Goal: Navigation & Orientation: Find specific page/section

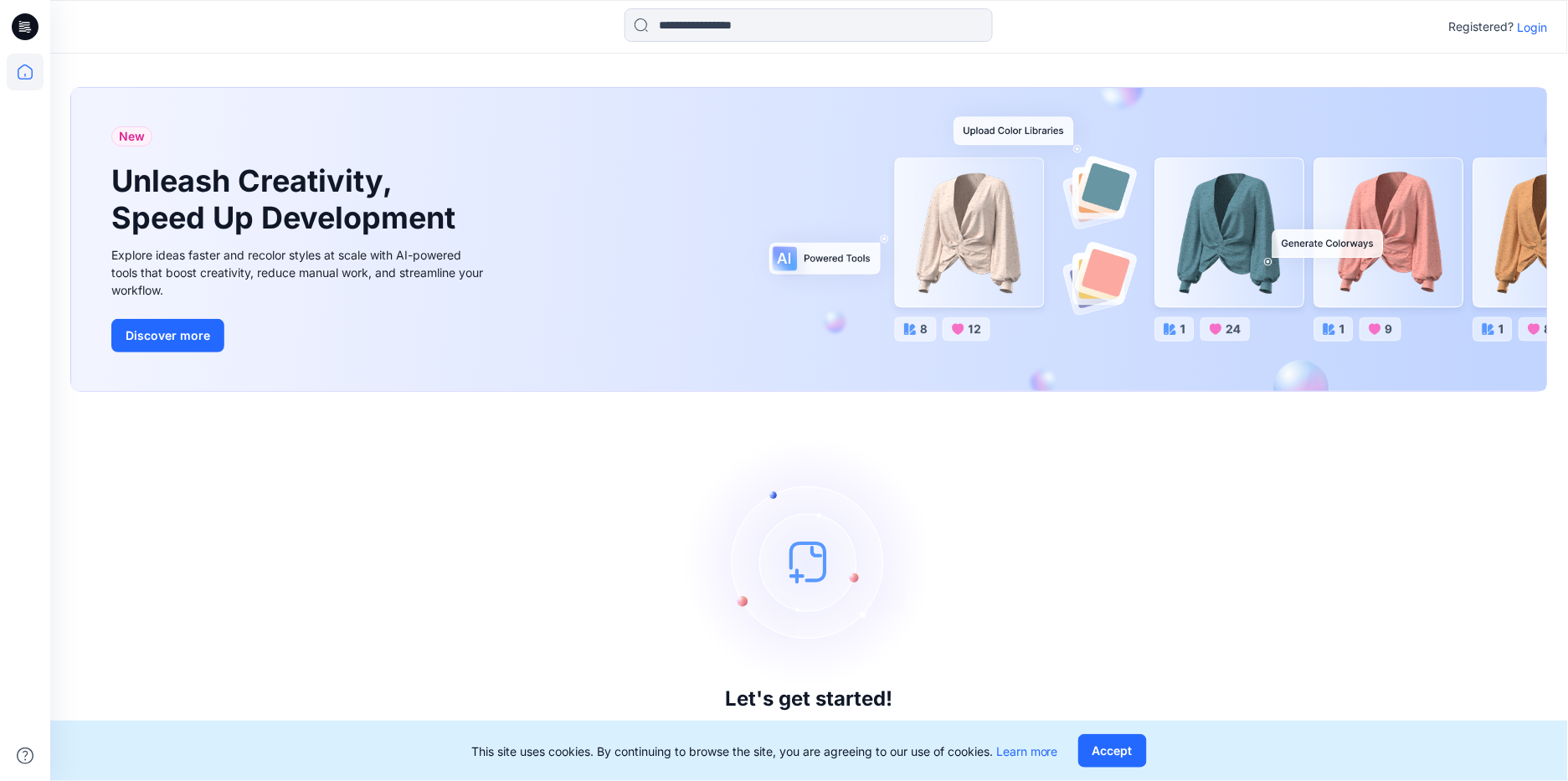
click at [1541, 24] on p "Login" at bounding box center [1533, 27] width 30 height 17
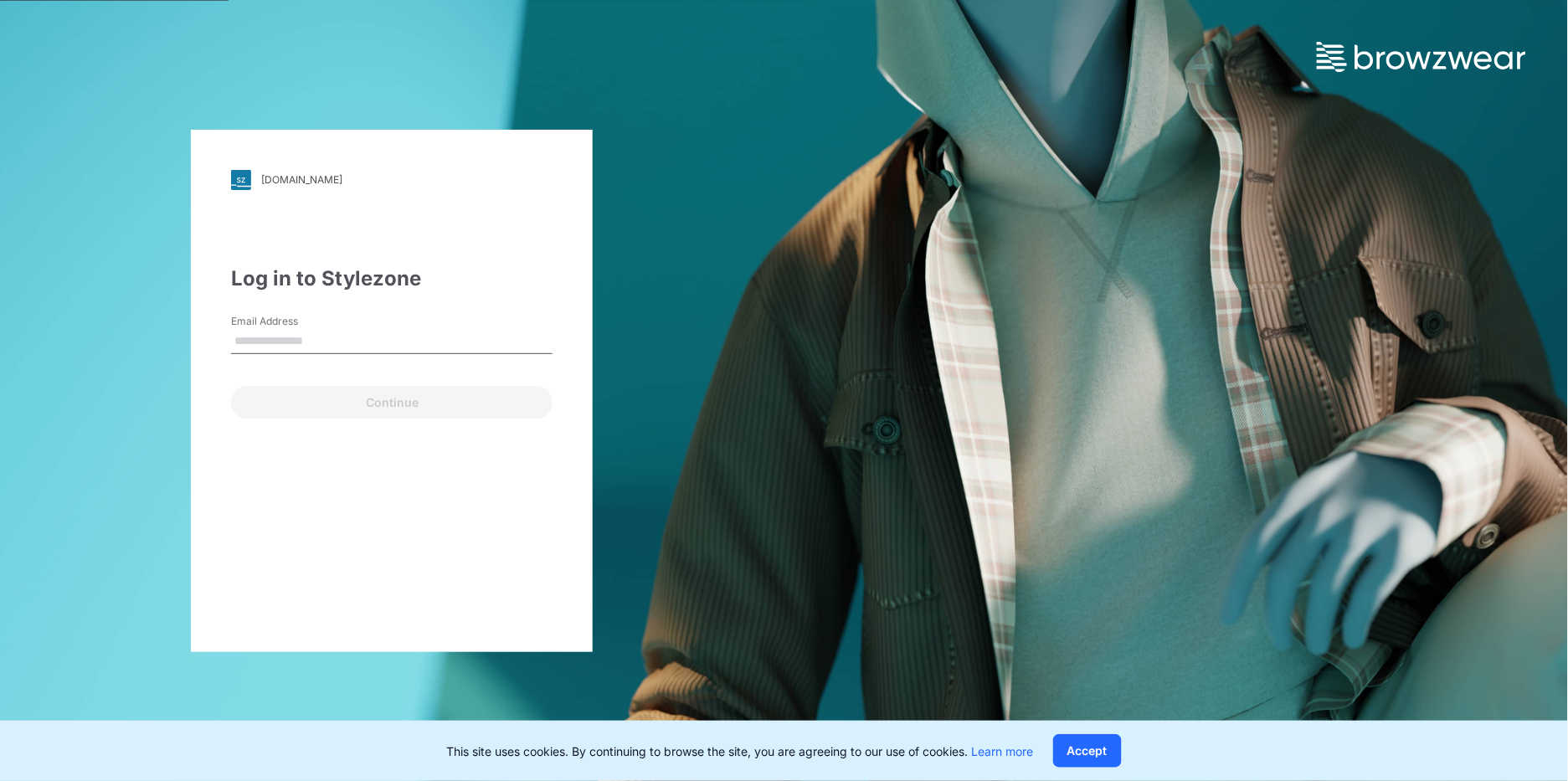
click at [365, 335] on input "Email Address" at bounding box center [392, 341] width 322 height 25
type input "**********"
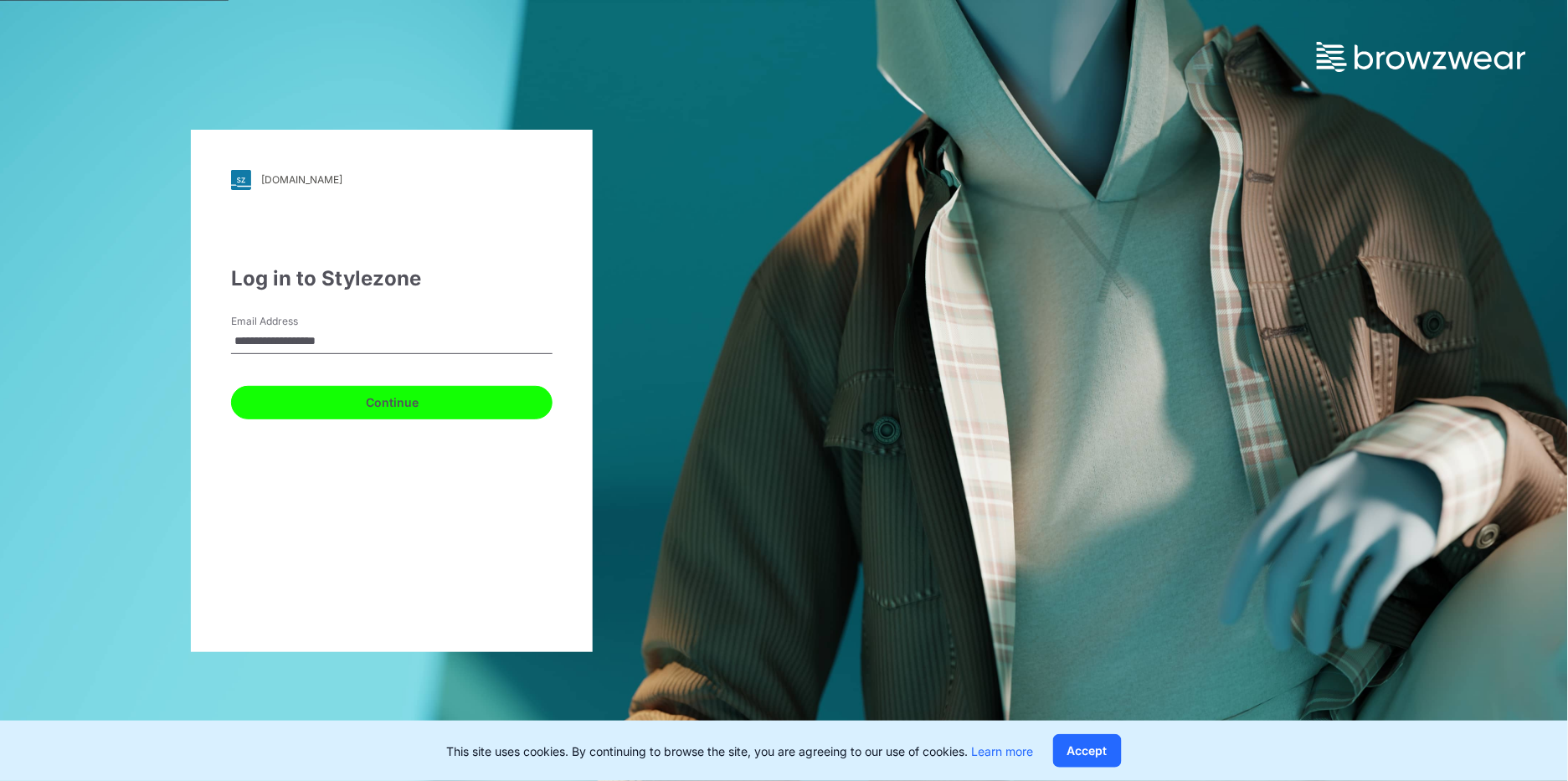
click at [386, 402] on button "Continue" at bounding box center [392, 402] width 322 height 33
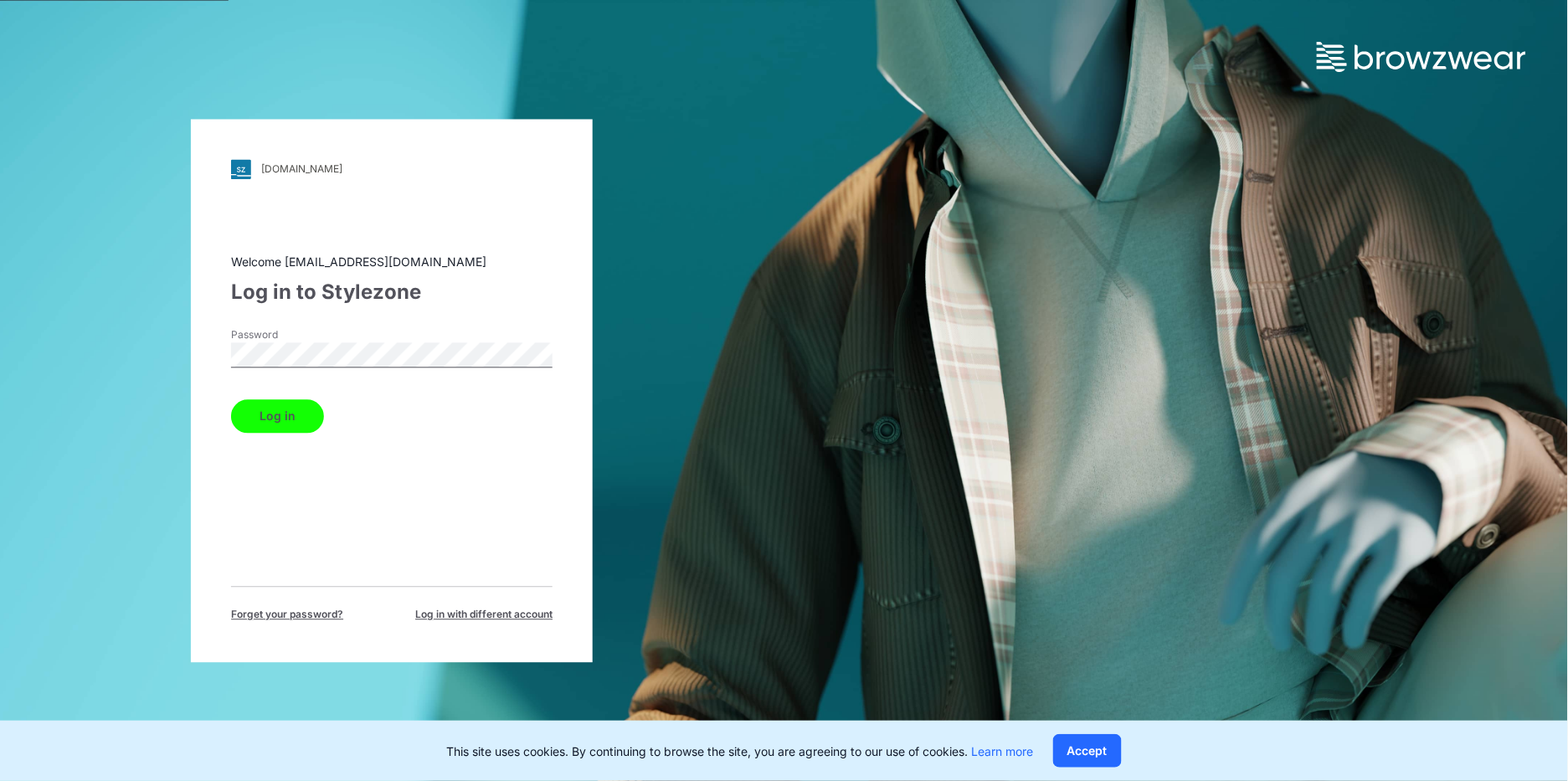
click at [301, 417] on button "Log in" at bounding box center [277, 416] width 93 height 33
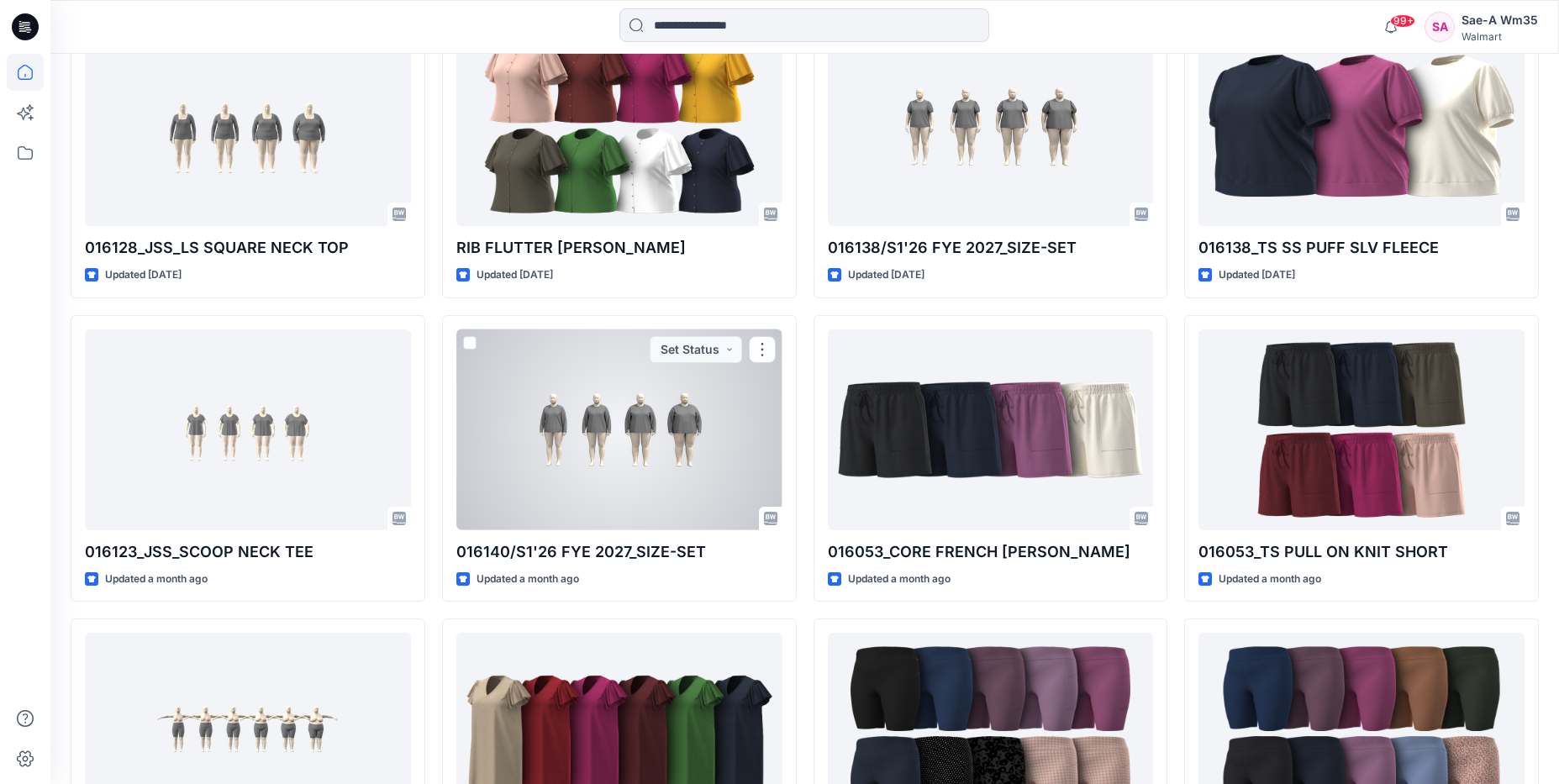
scroll to position [1500, 0]
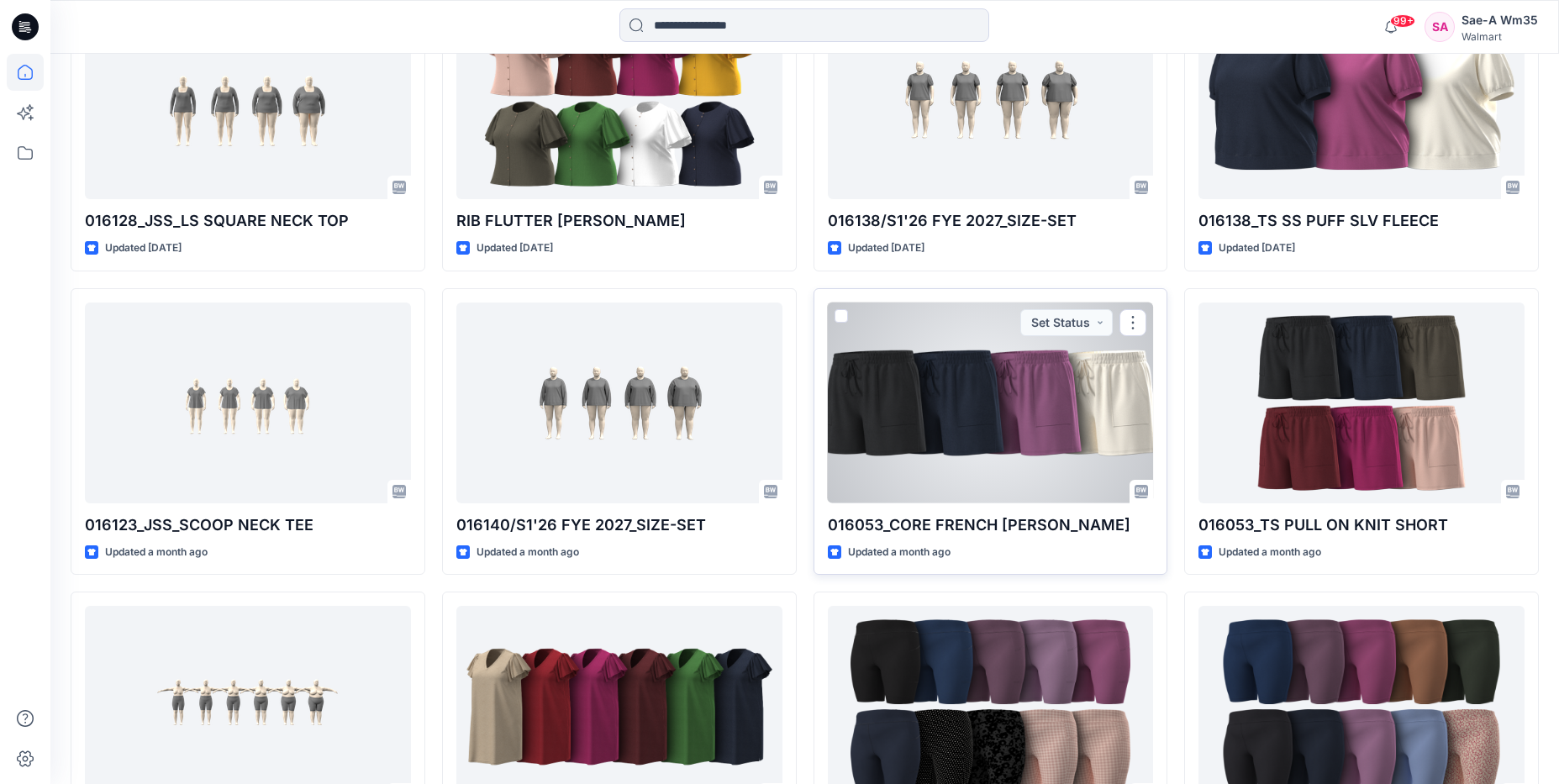
click at [1017, 399] on div at bounding box center [990, 403] width 326 height 201
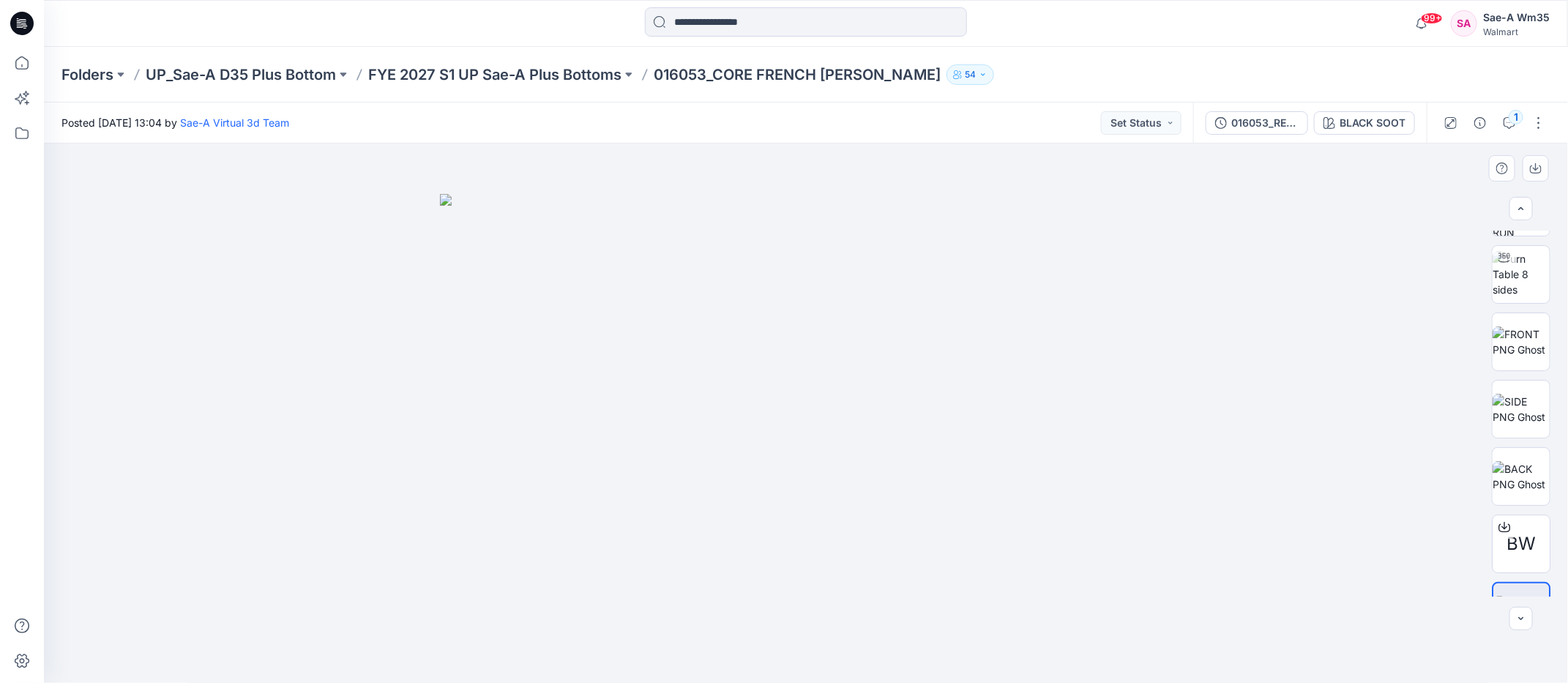
scroll to position [96, 0]
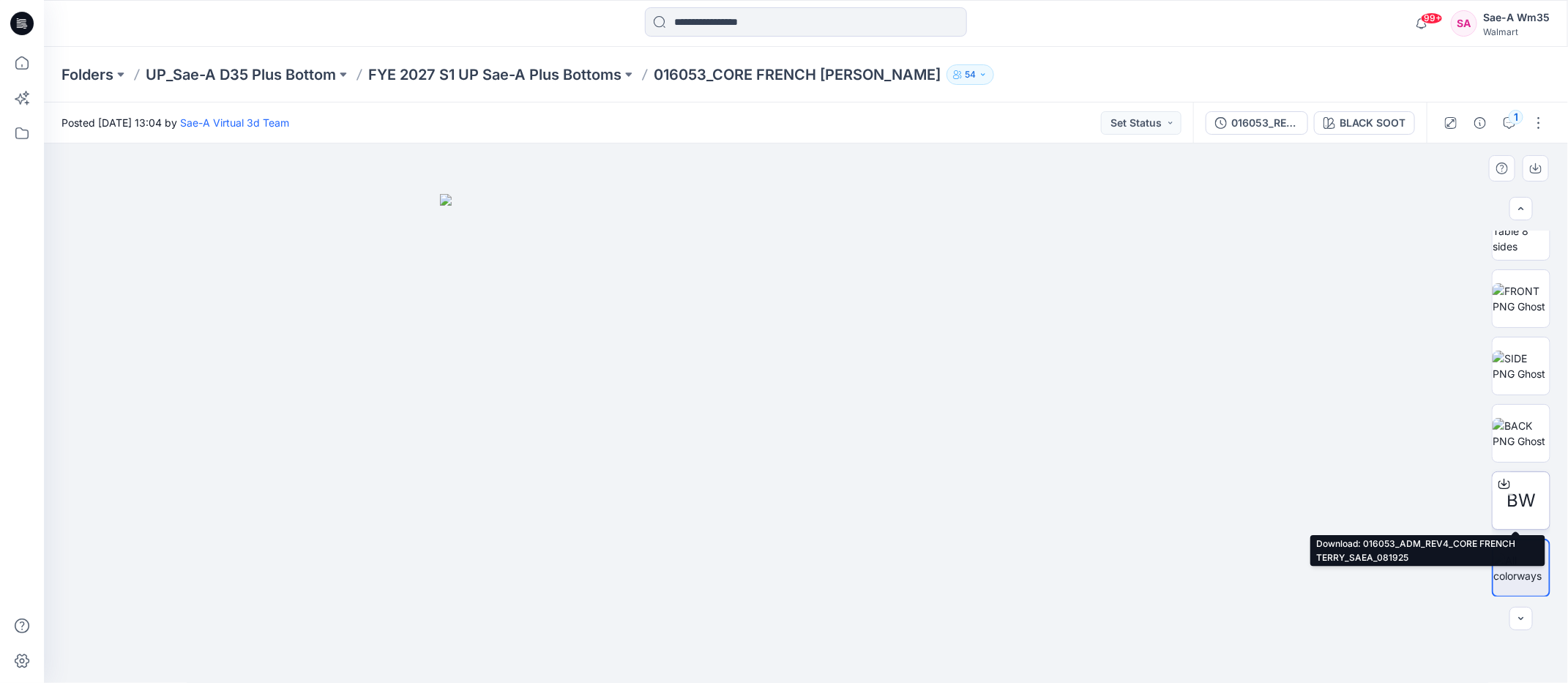
click at [1370, 507] on span "BW" at bounding box center [1521, 501] width 29 height 27
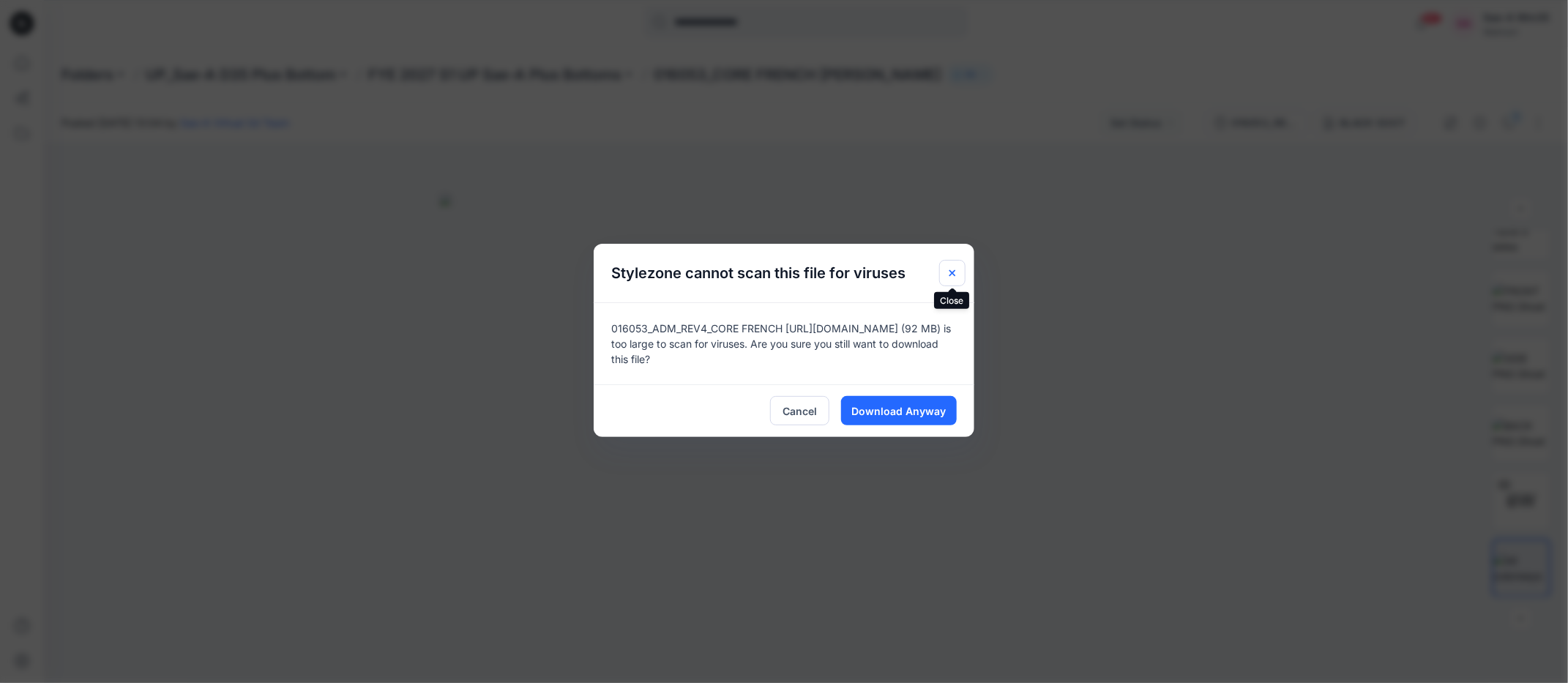
click at [947, 269] on icon "Close" at bounding box center [952, 273] width 12 height 12
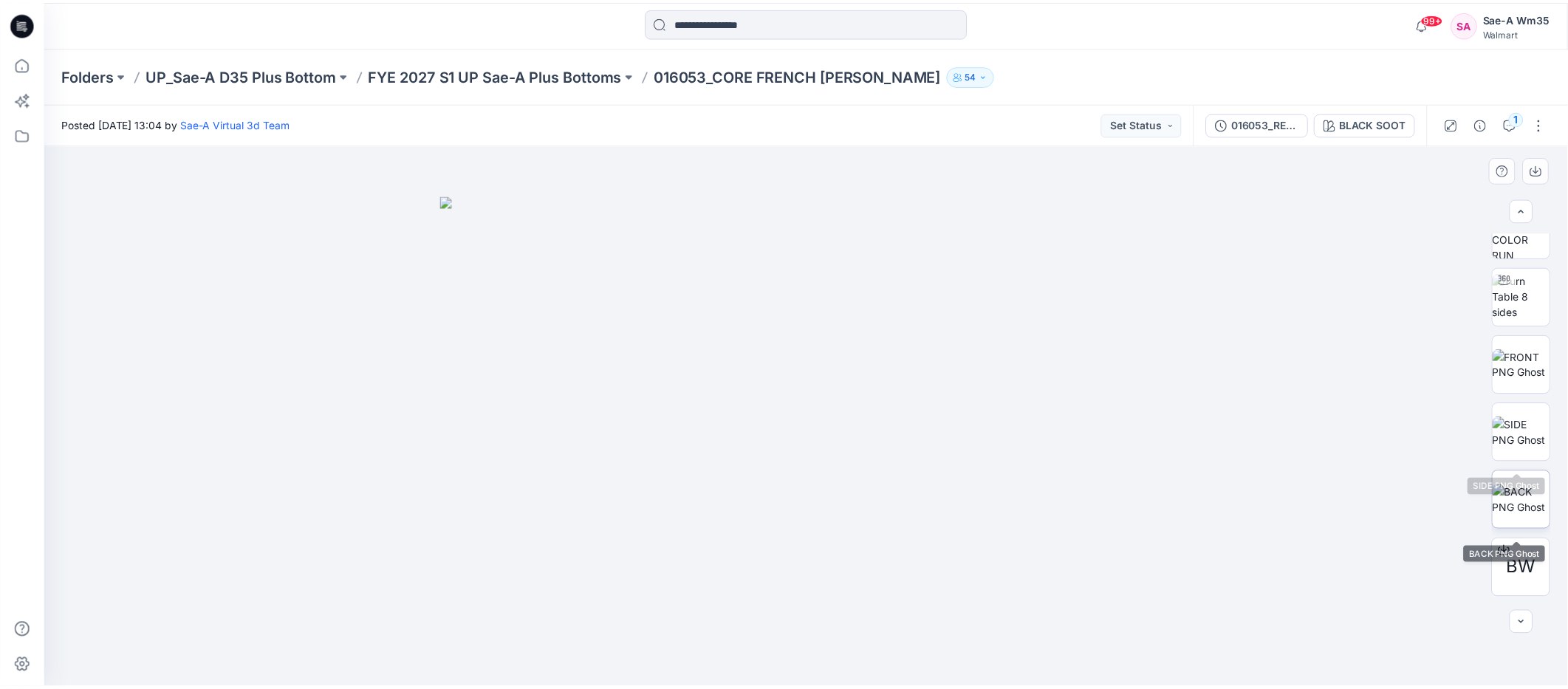
scroll to position [0, 0]
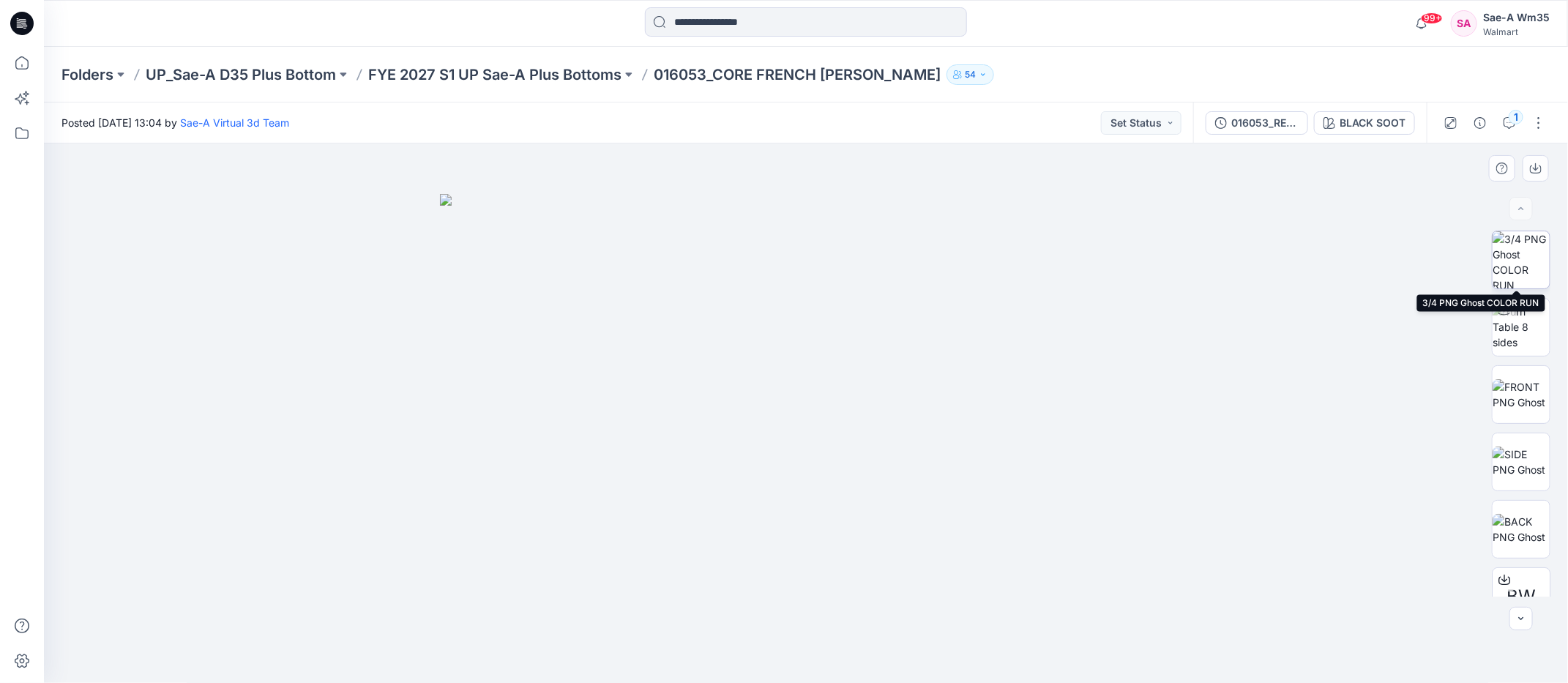
click at [1370, 256] on img at bounding box center [1521, 260] width 57 height 57
click at [613, 84] on p "FYE 2027 S1 UP Sae-A Plus Bottoms" at bounding box center [494, 75] width 253 height 21
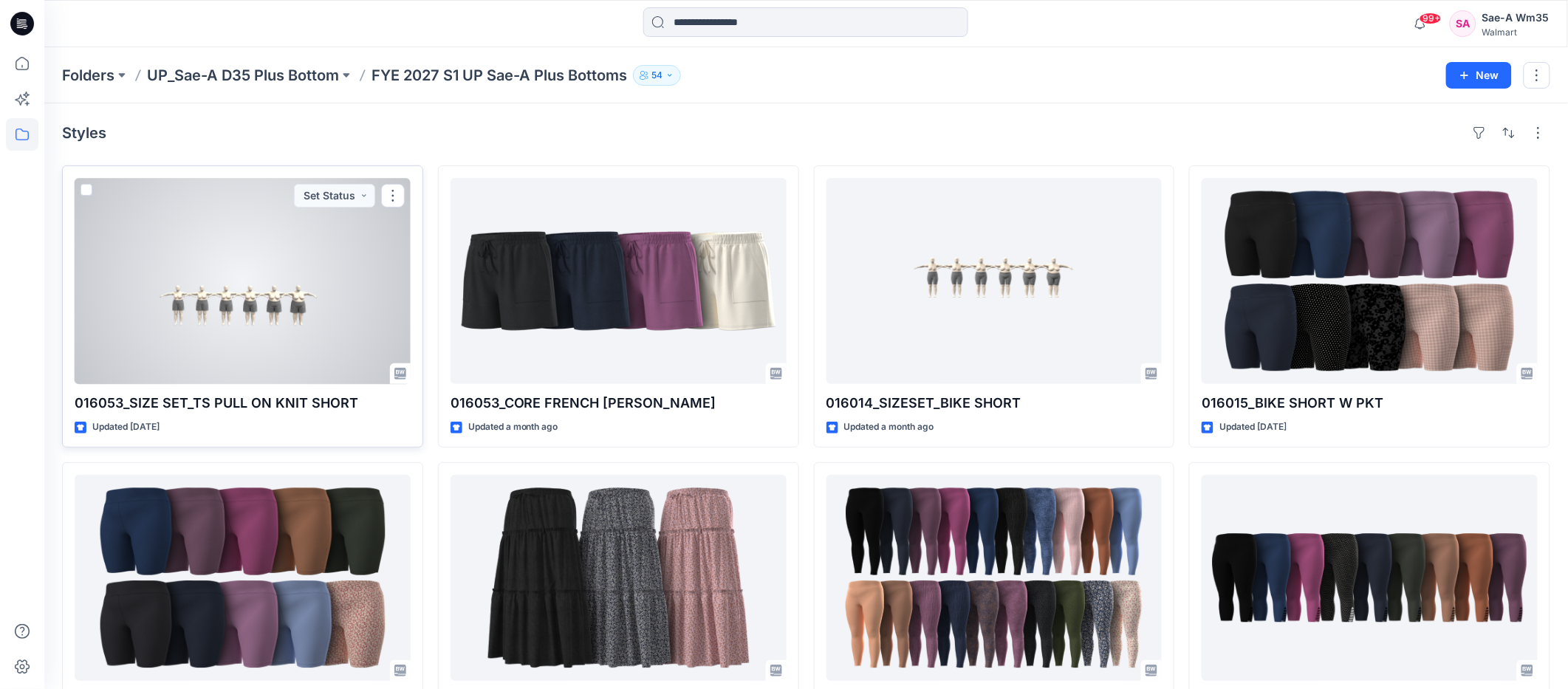
click at [306, 289] on div at bounding box center [242, 281] width 336 height 206
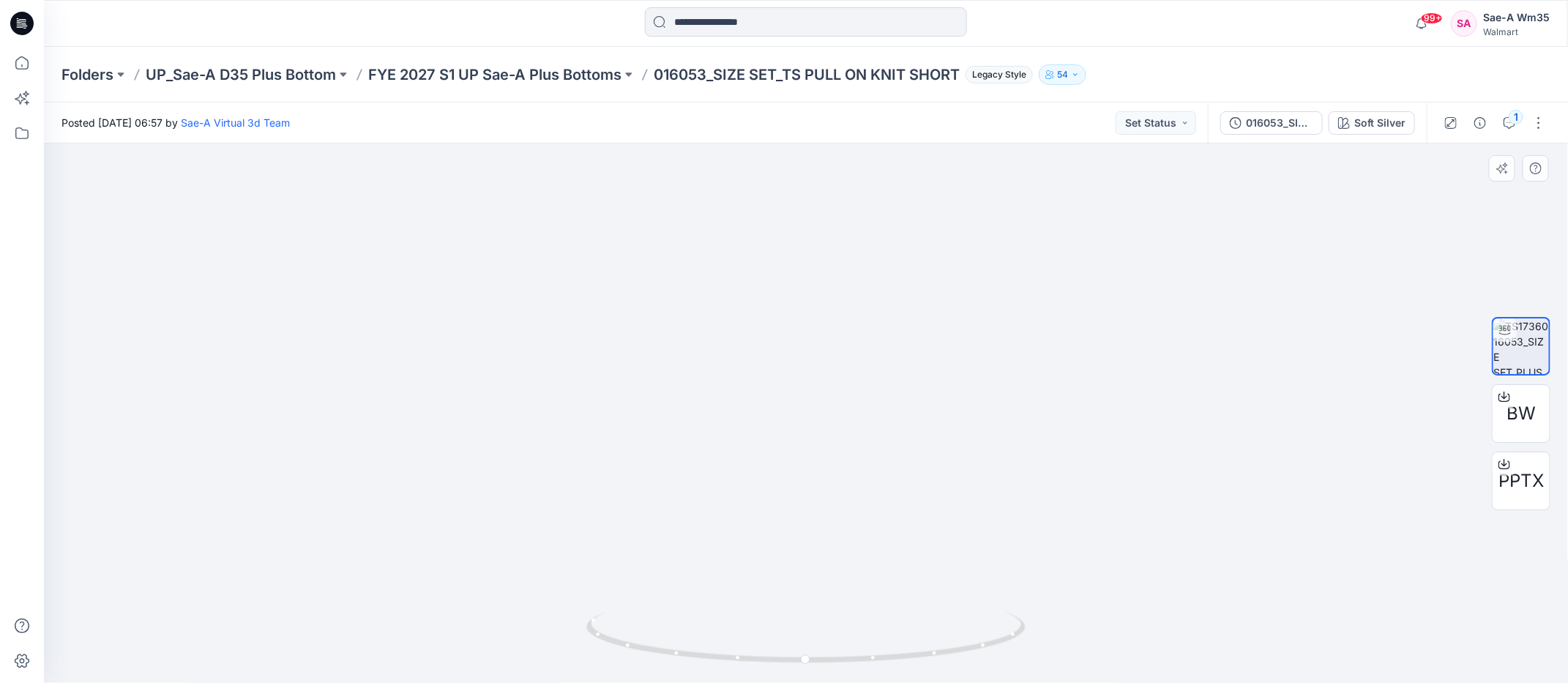
drag, startPoint x: 771, startPoint y: 363, endPoint x: 781, endPoint y: 195, distance: 168.3
